Goal: Information Seeking & Learning: Find specific fact

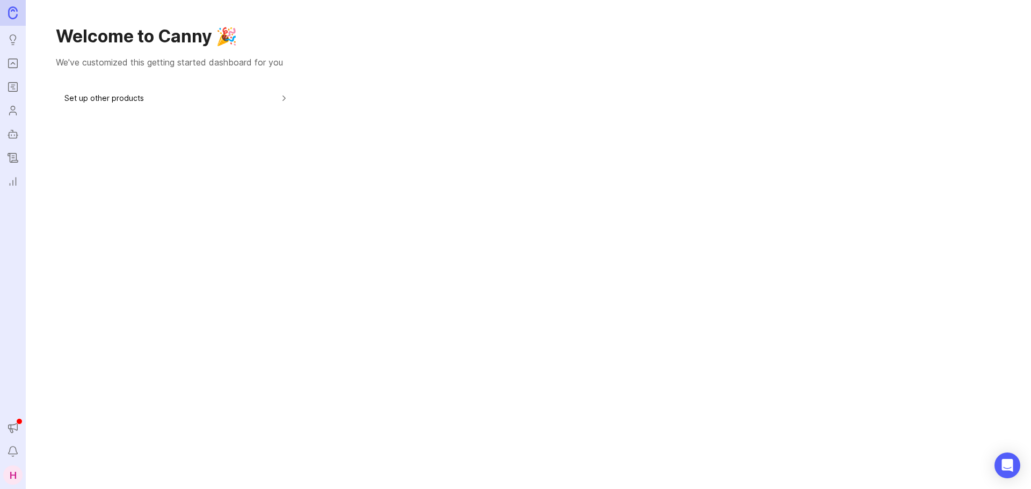
click at [17, 64] on icon "Portal" at bounding box center [13, 63] width 12 height 13
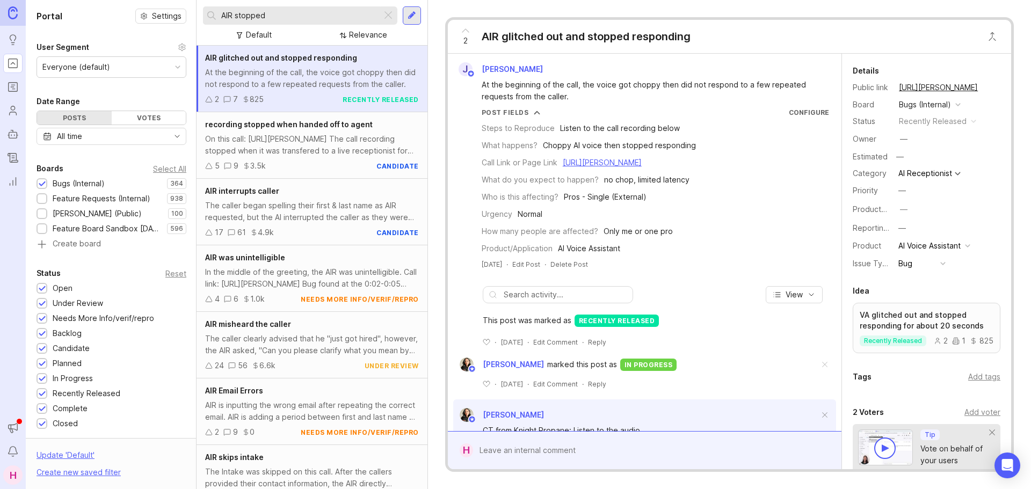
click at [309, 18] on input "AIR stopped" at bounding box center [299, 16] width 156 height 12
drag, startPoint x: 309, startPoint y: 18, endPoint x: 228, endPoint y: 17, distance: 80.6
click at [230, 18] on input "AIR stopped" at bounding box center [299, 16] width 156 height 12
type input "s"
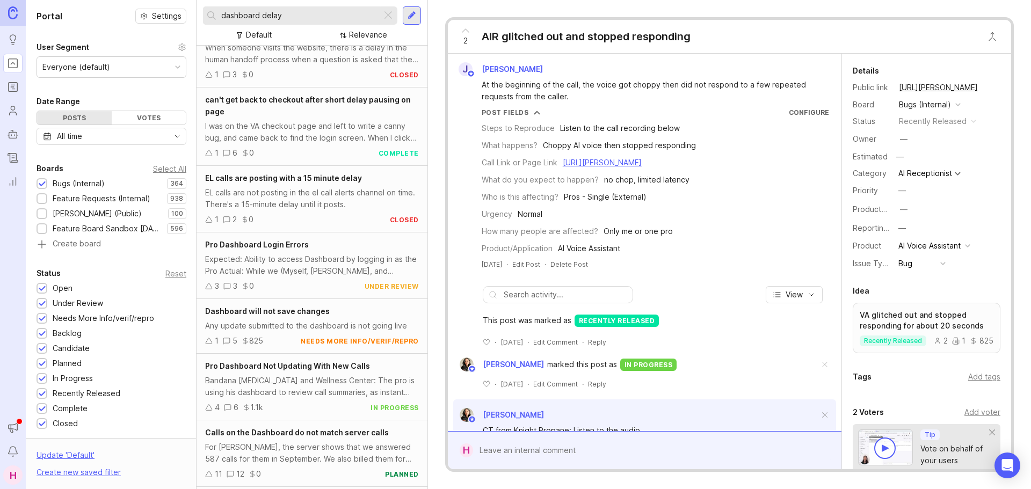
scroll to position [265, 0]
type input "dashboard delay"
click at [312, 374] on div "Bandana [MEDICAL_DATA] and Wellness Center: The pro is using his dashboard to r…" at bounding box center [312, 386] width 214 height 24
